Goal: Information Seeking & Learning: Check status

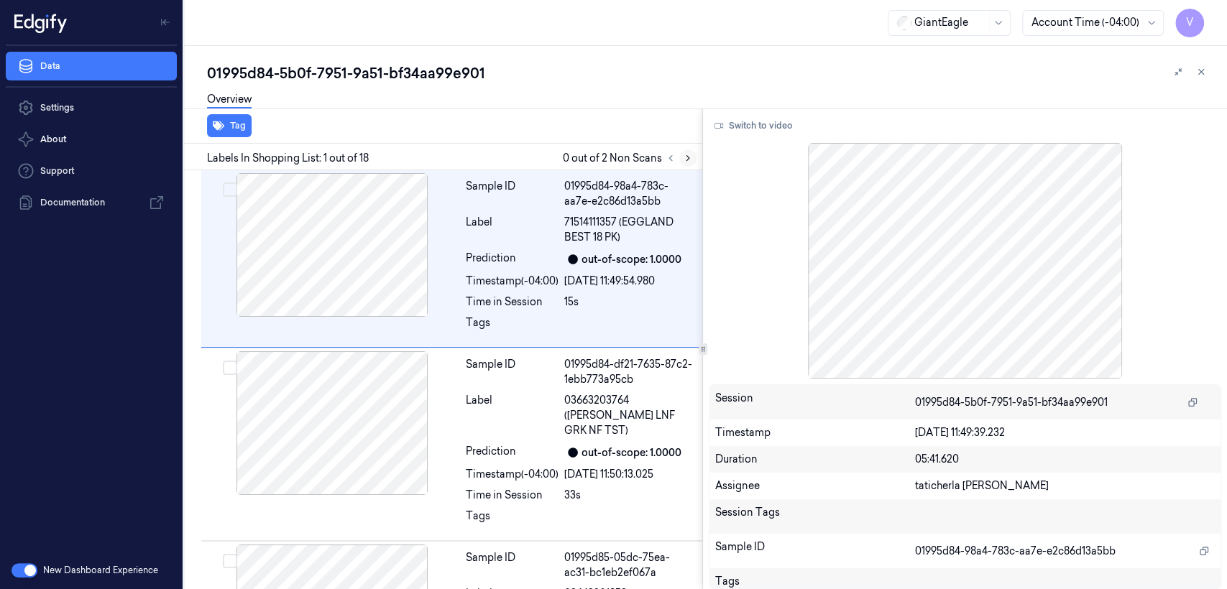
click at [688, 156] on icon at bounding box center [688, 158] width 10 height 10
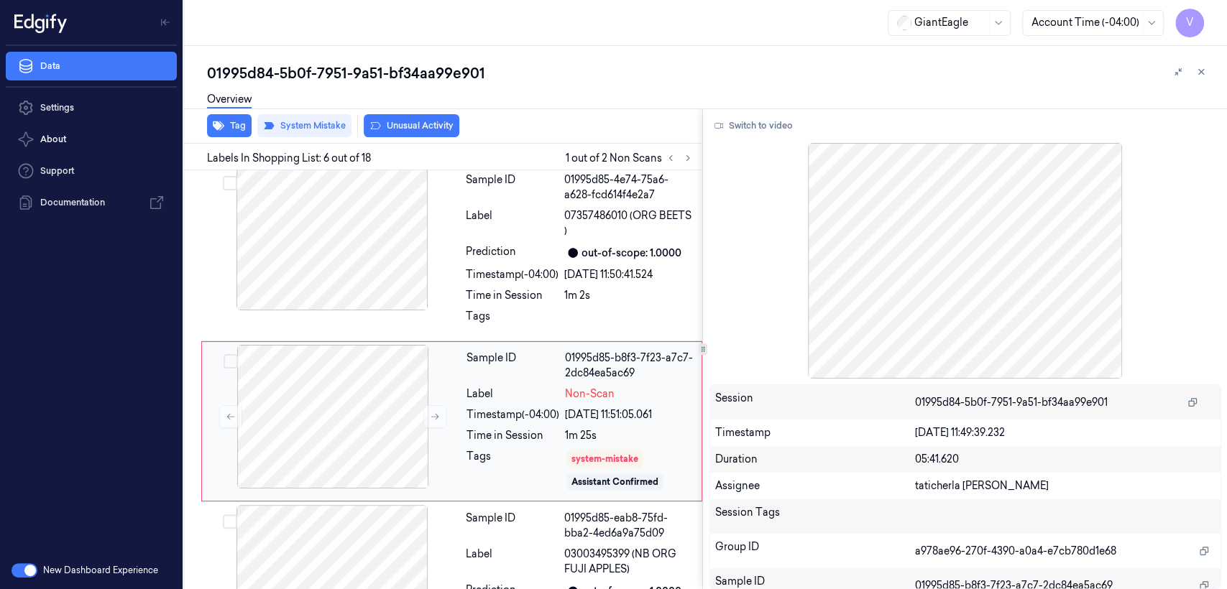
scroll to position [760, 0]
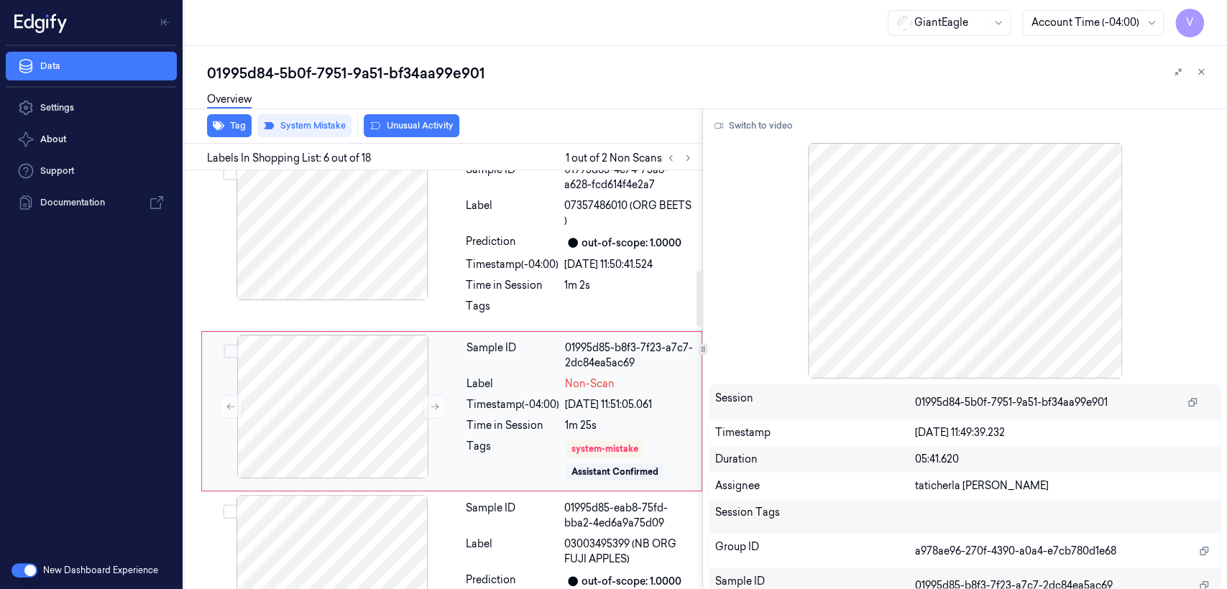
click at [482, 397] on div "Timestamp (-04:00)" at bounding box center [512, 404] width 93 height 15
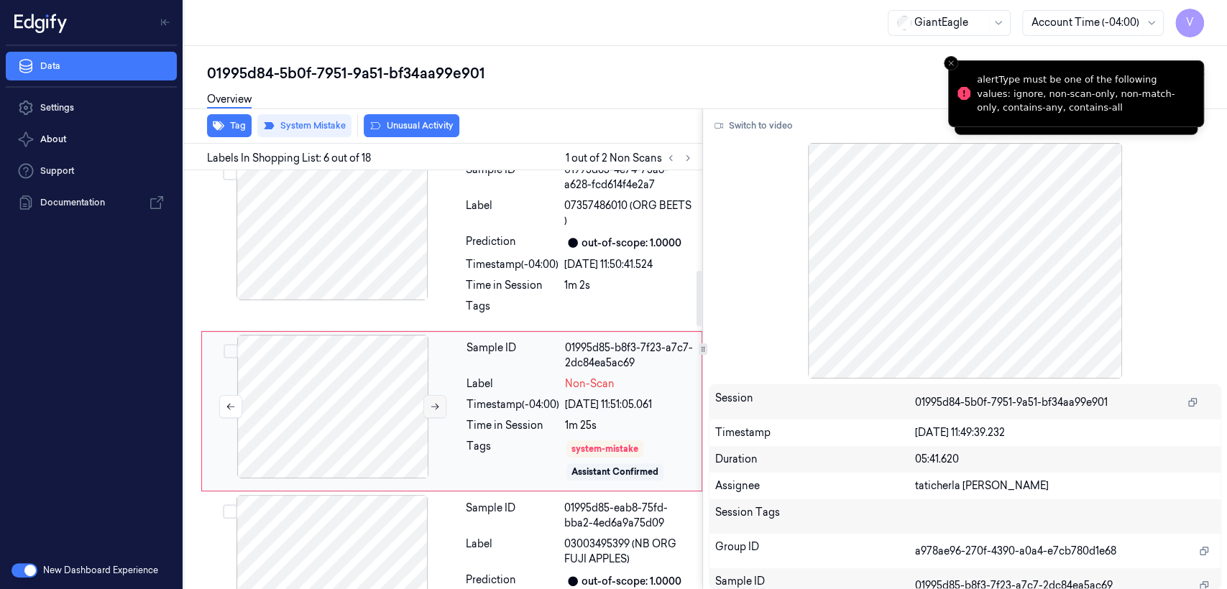
click at [433, 402] on icon at bounding box center [435, 407] width 10 height 10
click at [389, 213] on div at bounding box center [332, 229] width 256 height 144
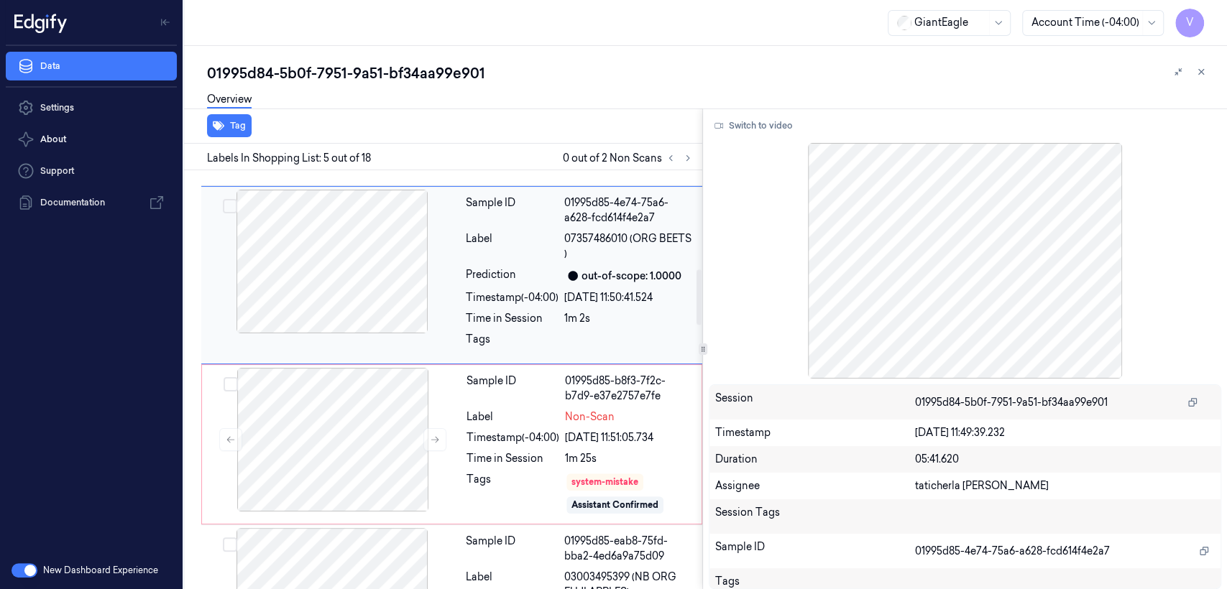
scroll to position [750, 0]
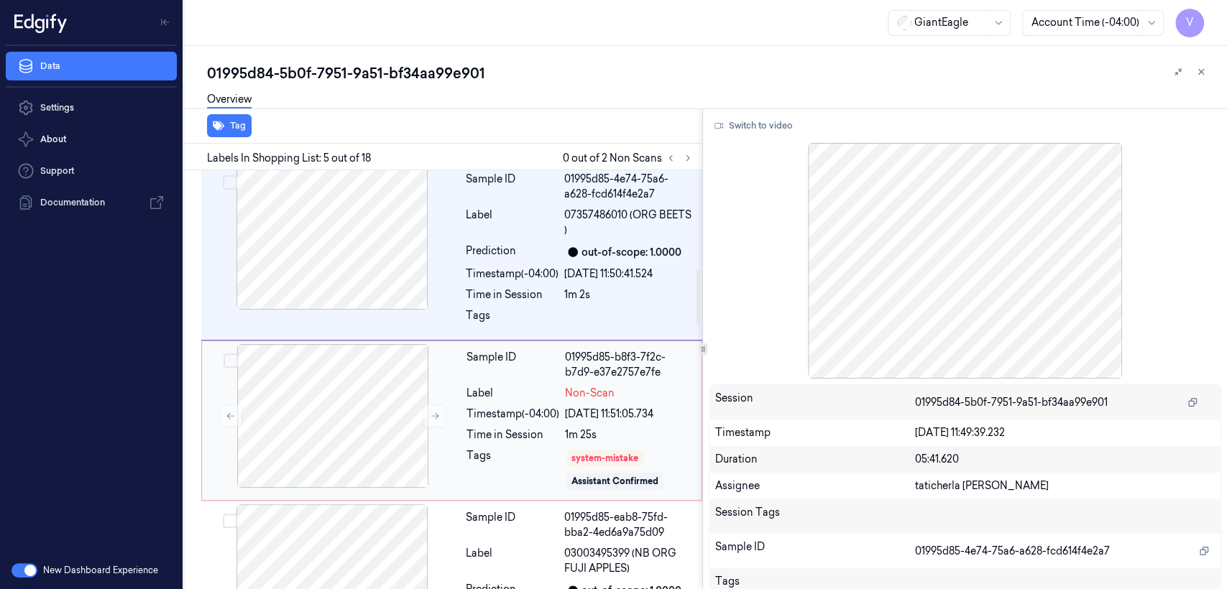
click at [601, 374] on div "Sample ID 01995d85-b8f3-7f2c-b7d9-e37e2757e7fe Label Non-Scan Timestamp (-04:00…" at bounding box center [580, 420] width 238 height 153
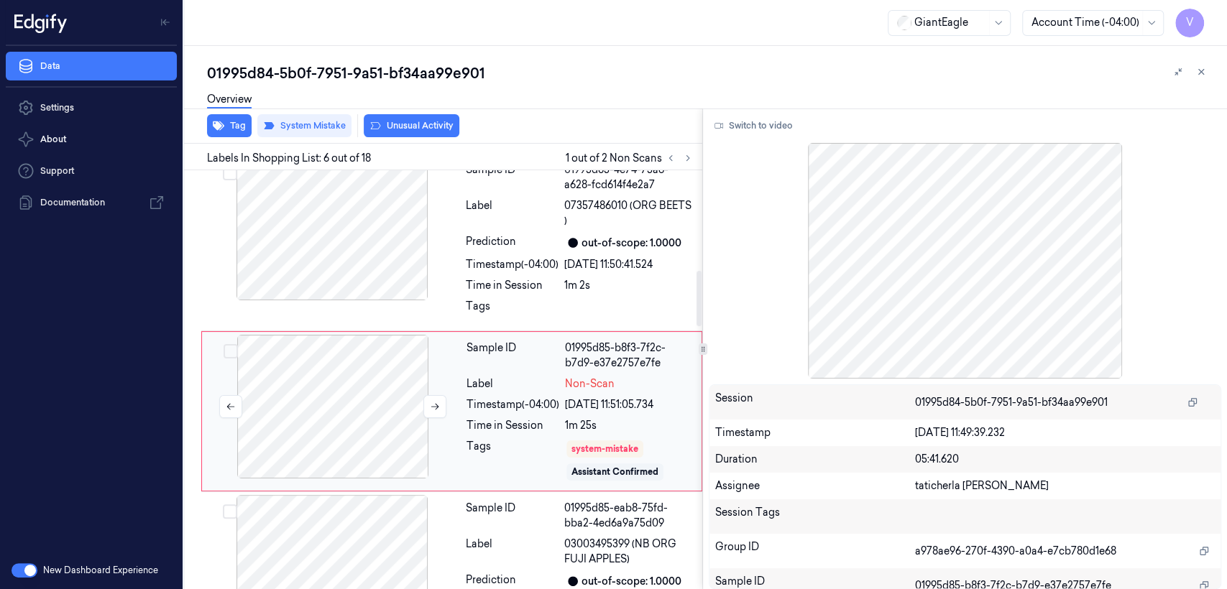
scroll to position [920, 0]
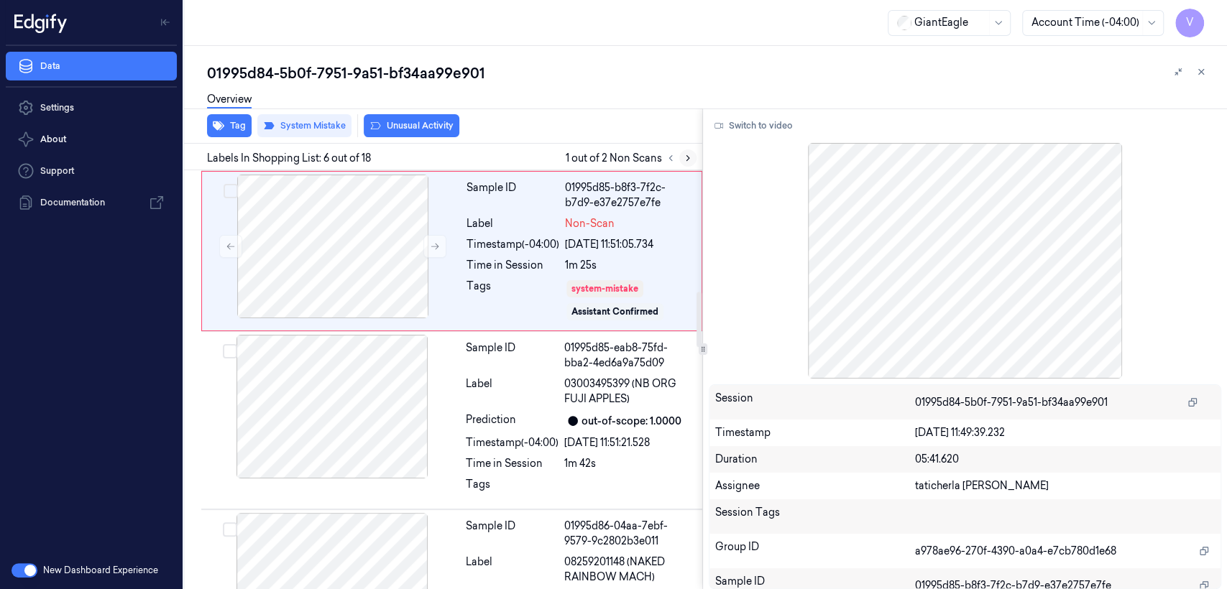
click at [689, 153] on icon at bounding box center [688, 158] width 10 height 10
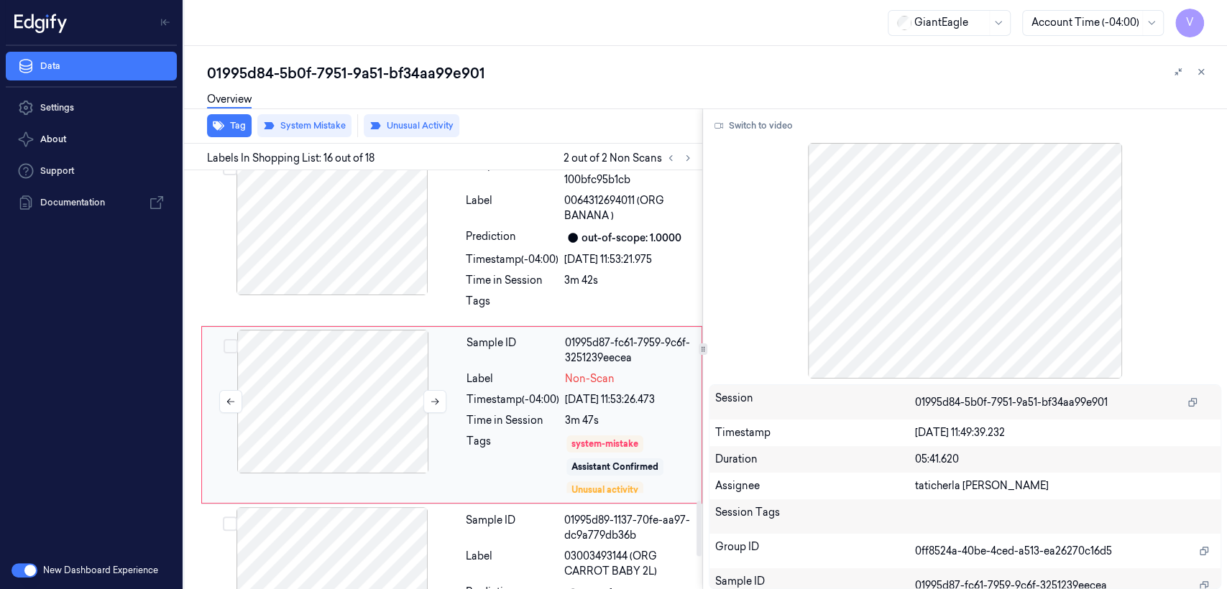
scroll to position [2516, 0]
click at [382, 387] on div at bounding box center [333, 400] width 256 height 144
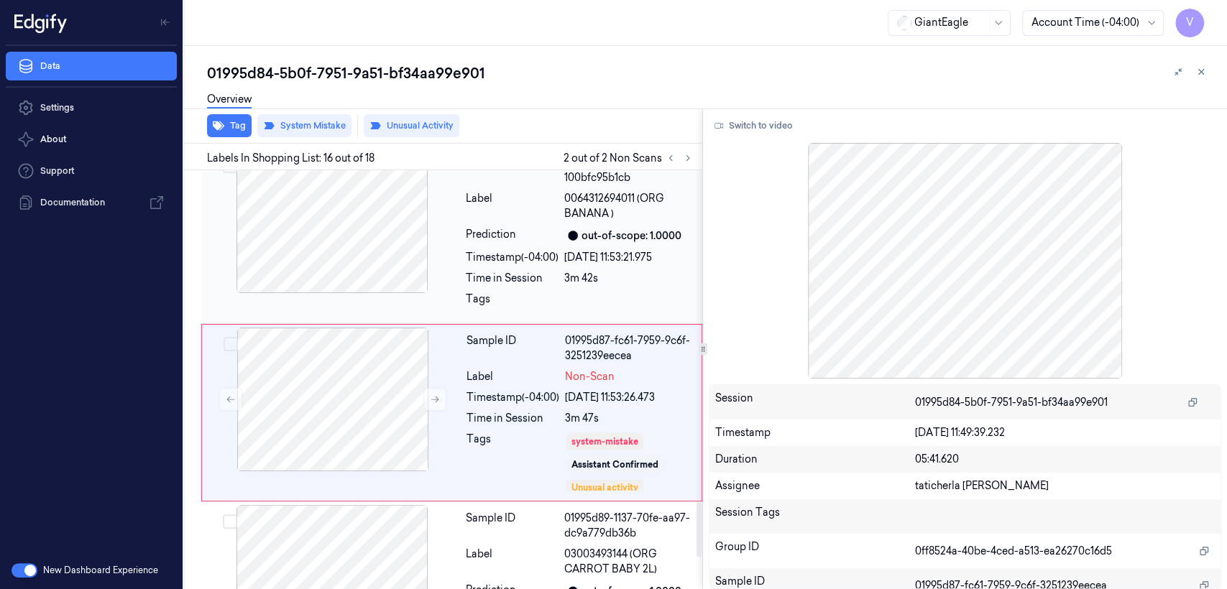
click at [447, 205] on div at bounding box center [332, 221] width 256 height 144
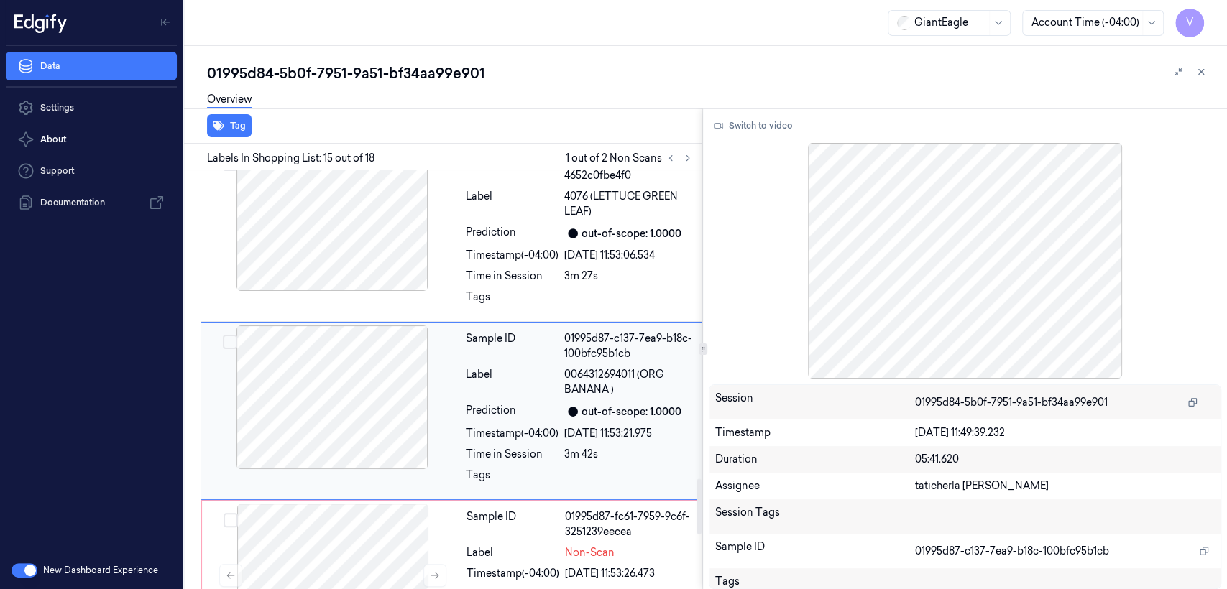
scroll to position [2338, 0]
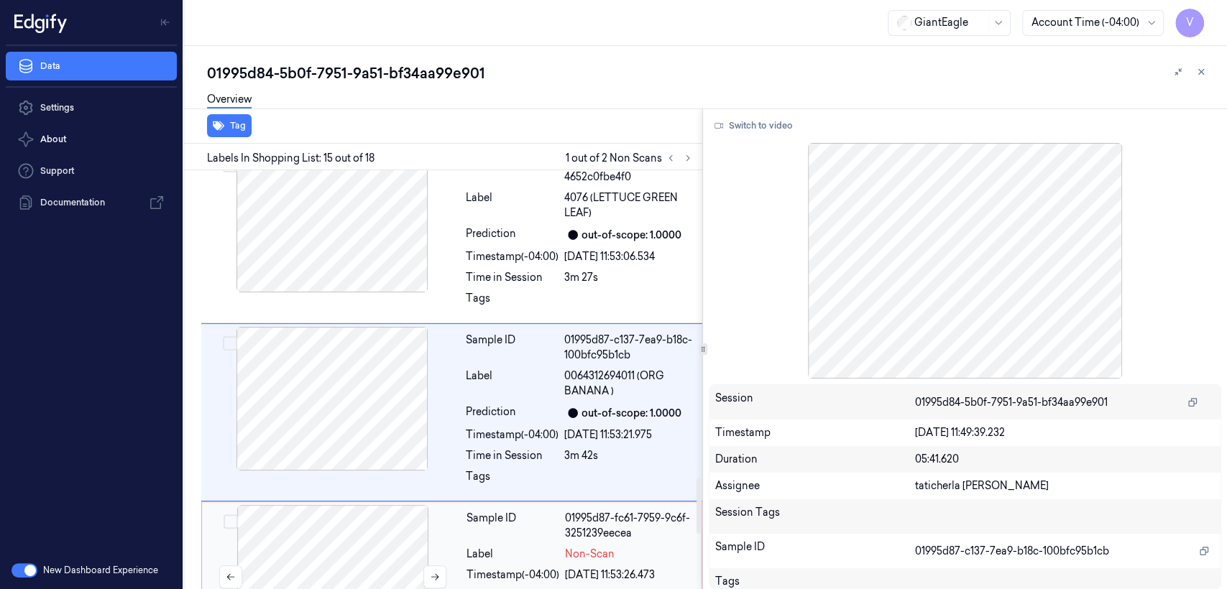
click at [400, 523] on div at bounding box center [333, 577] width 256 height 144
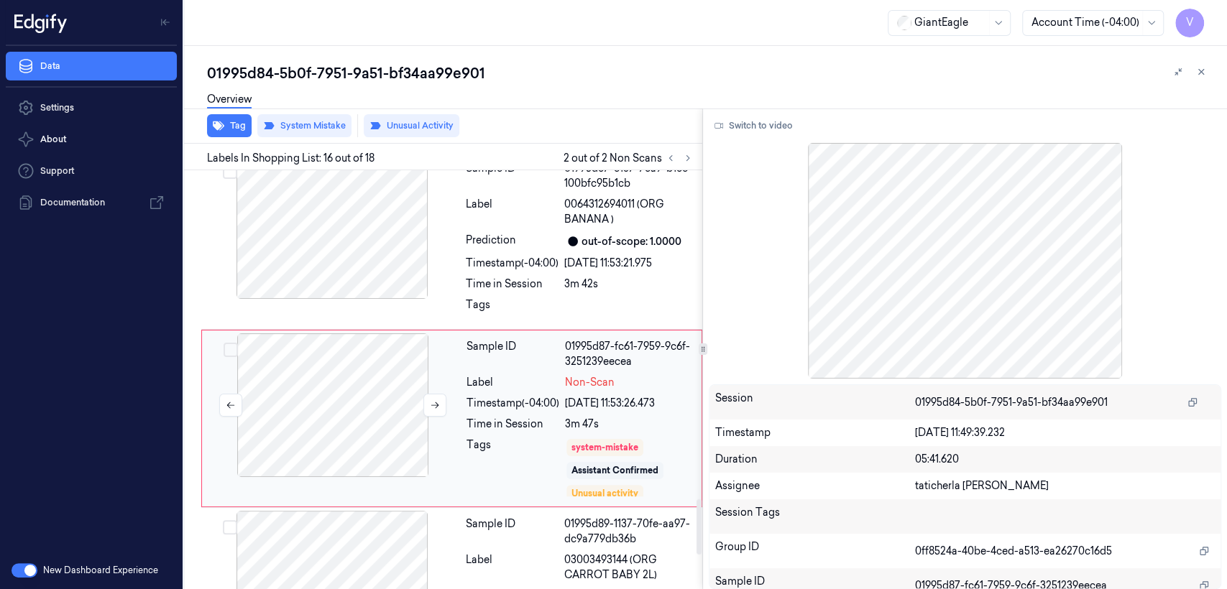
scroll to position [2516, 0]
